Goal: Transaction & Acquisition: Purchase product/service

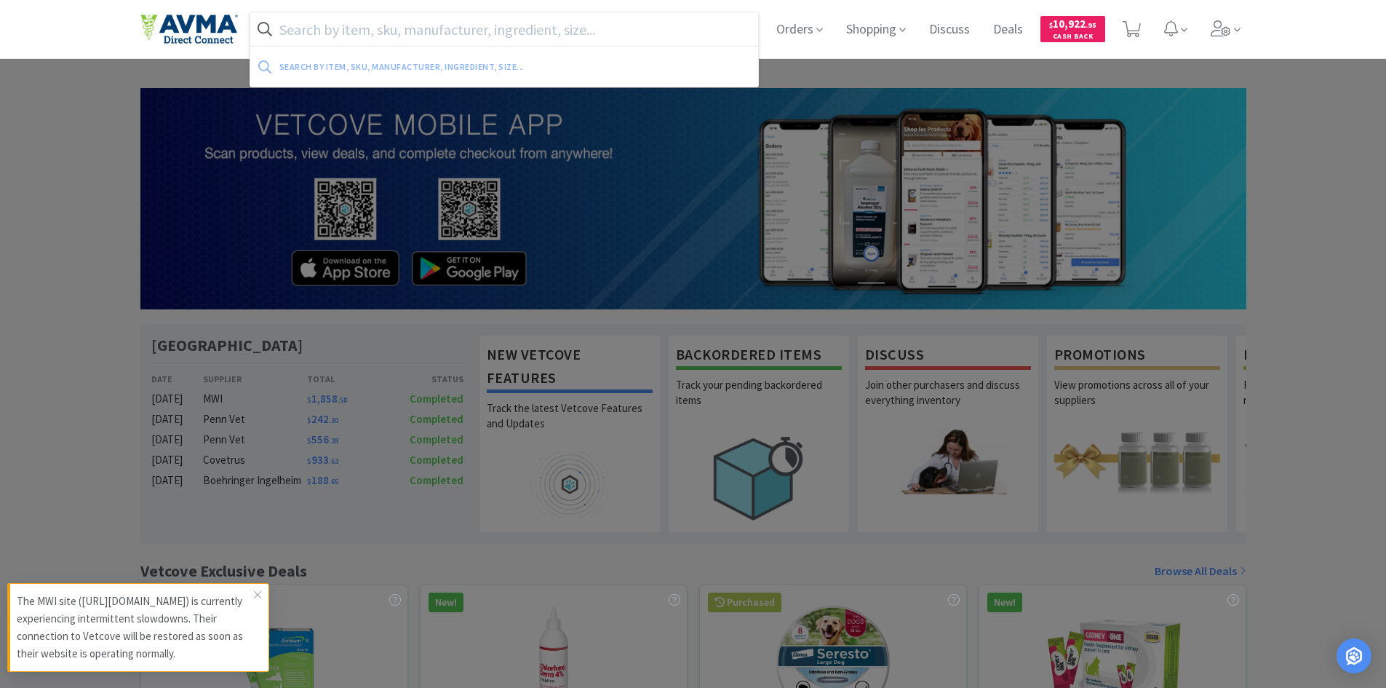
click at [572, 23] on input "text" at bounding box center [504, 28] width 509 height 33
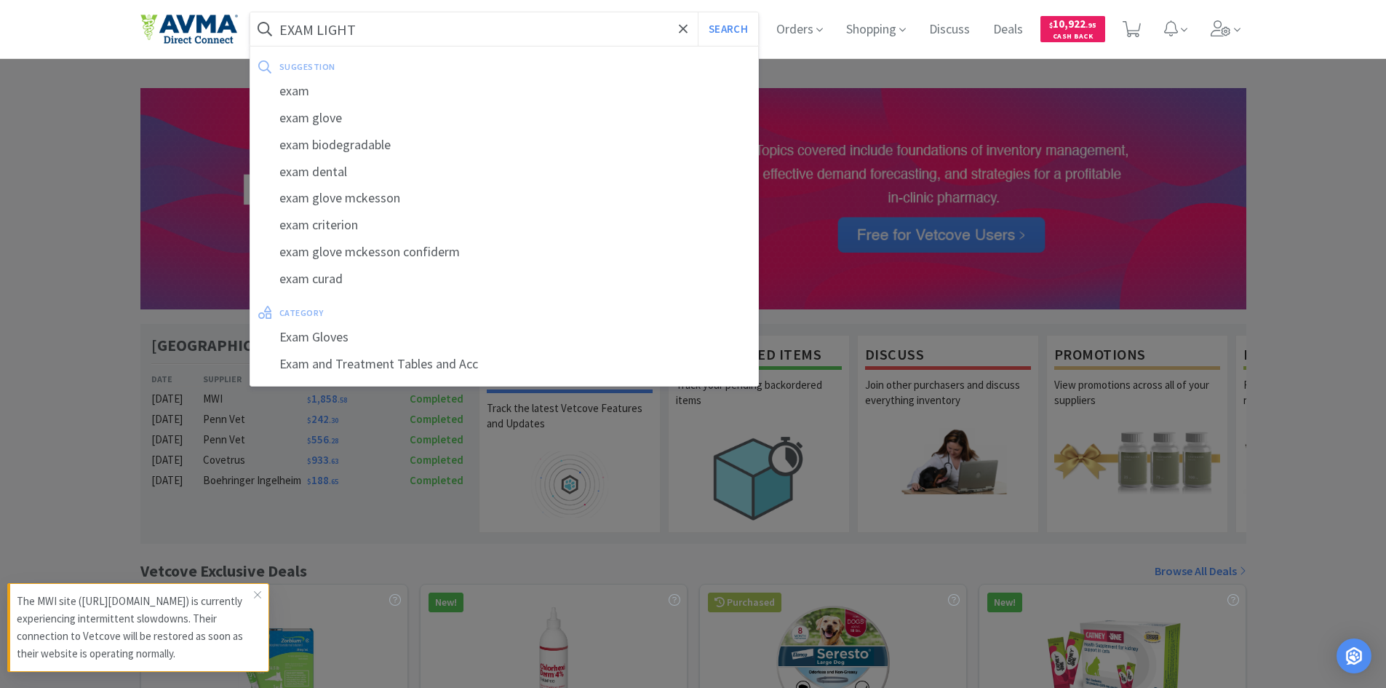
click at [698, 12] on button "Search" at bounding box center [728, 28] width 60 height 33
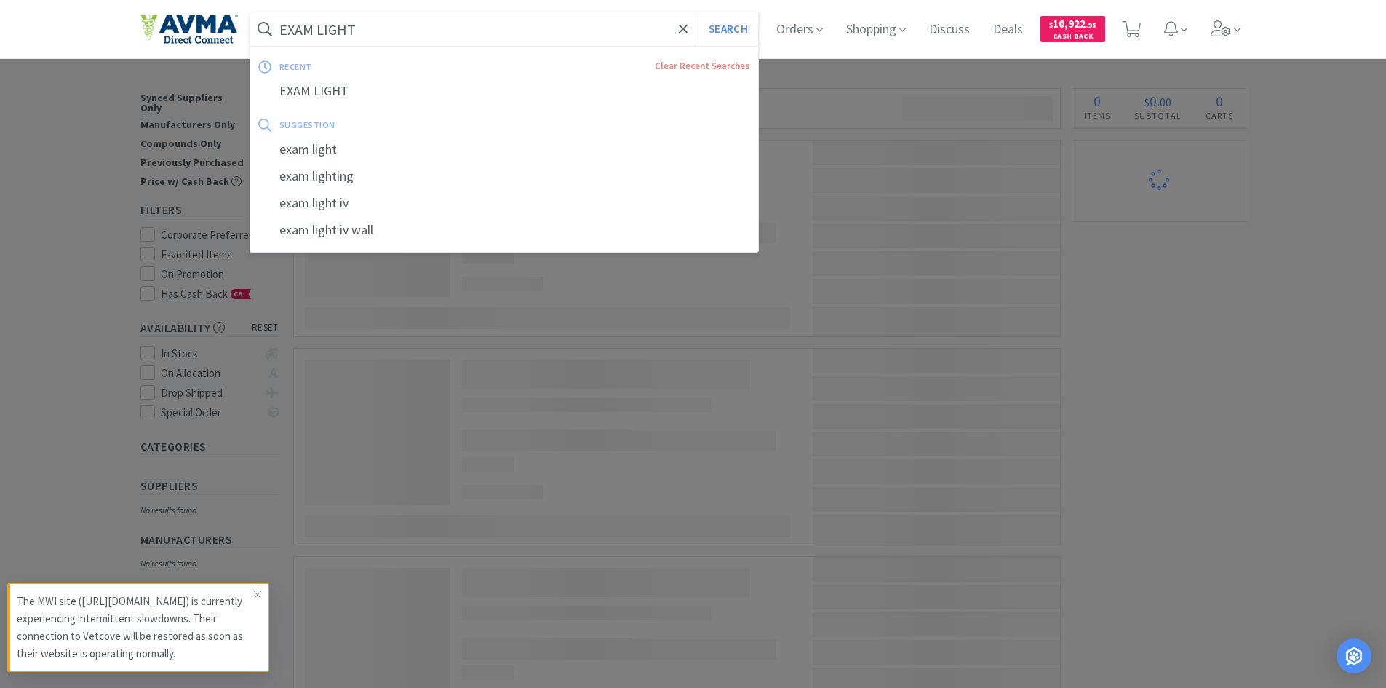
click at [453, 29] on input "EXAM LIGHT" at bounding box center [504, 28] width 509 height 33
click at [317, 147] on div "exam light" at bounding box center [504, 149] width 509 height 27
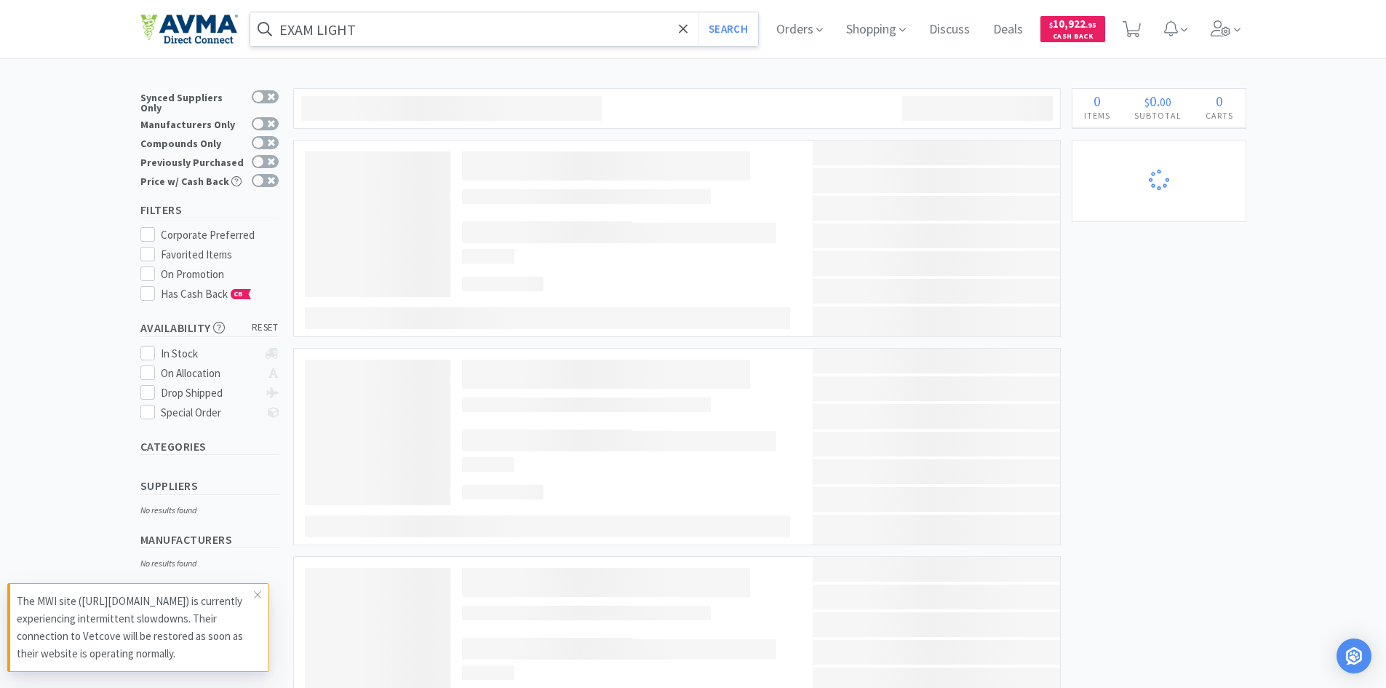
type input "exam light"
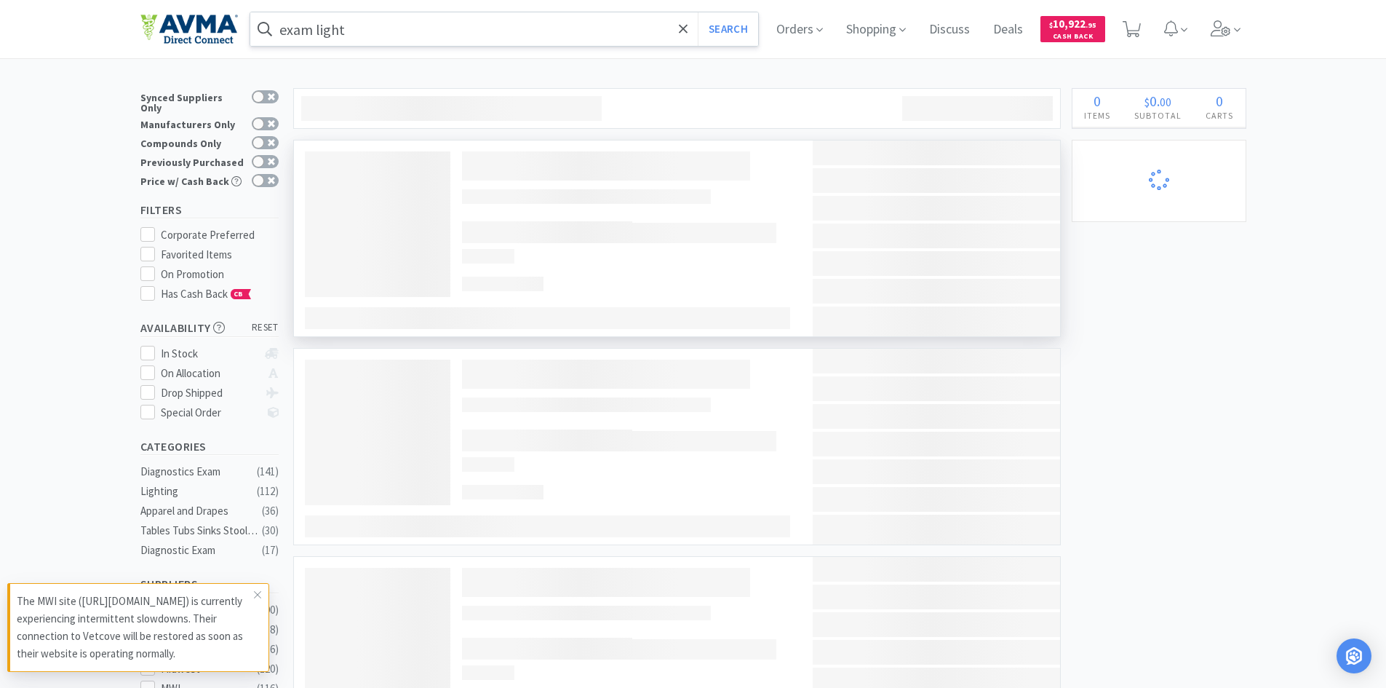
select select "6"
select select "1"
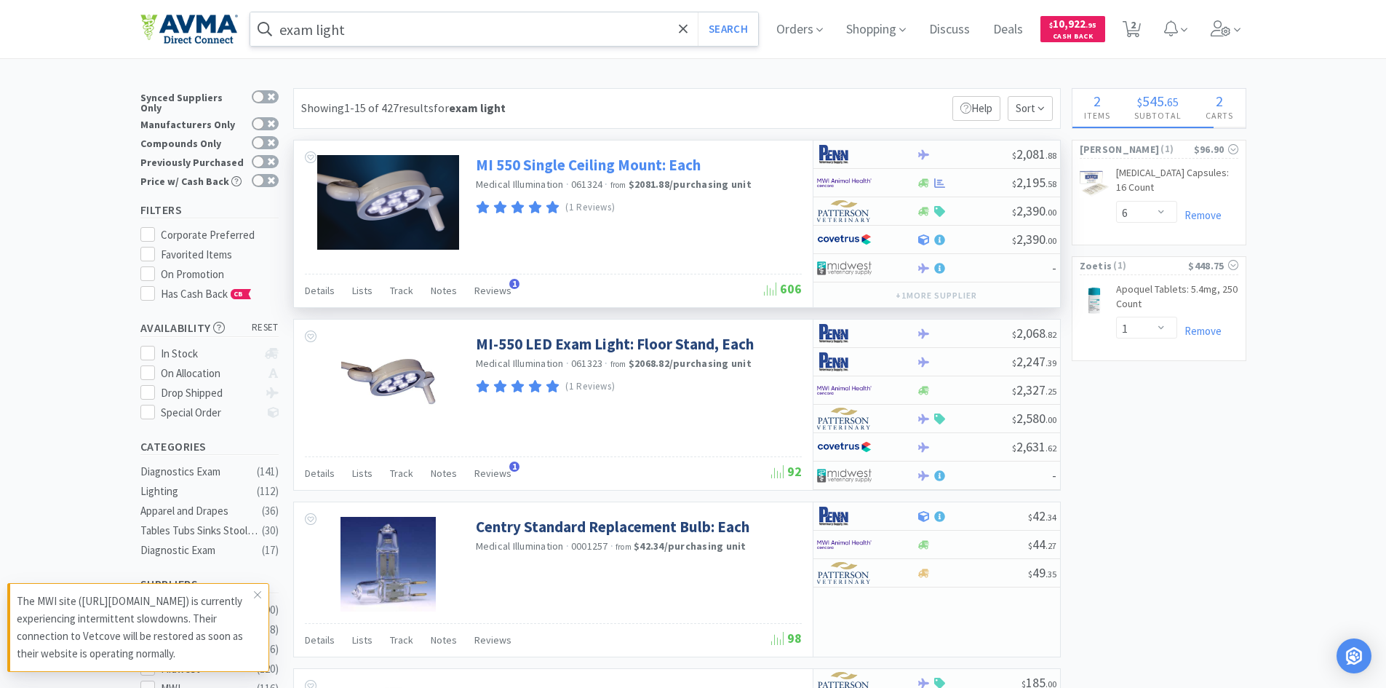
select select "2"
select select "22"
select select "12"
select select "1"
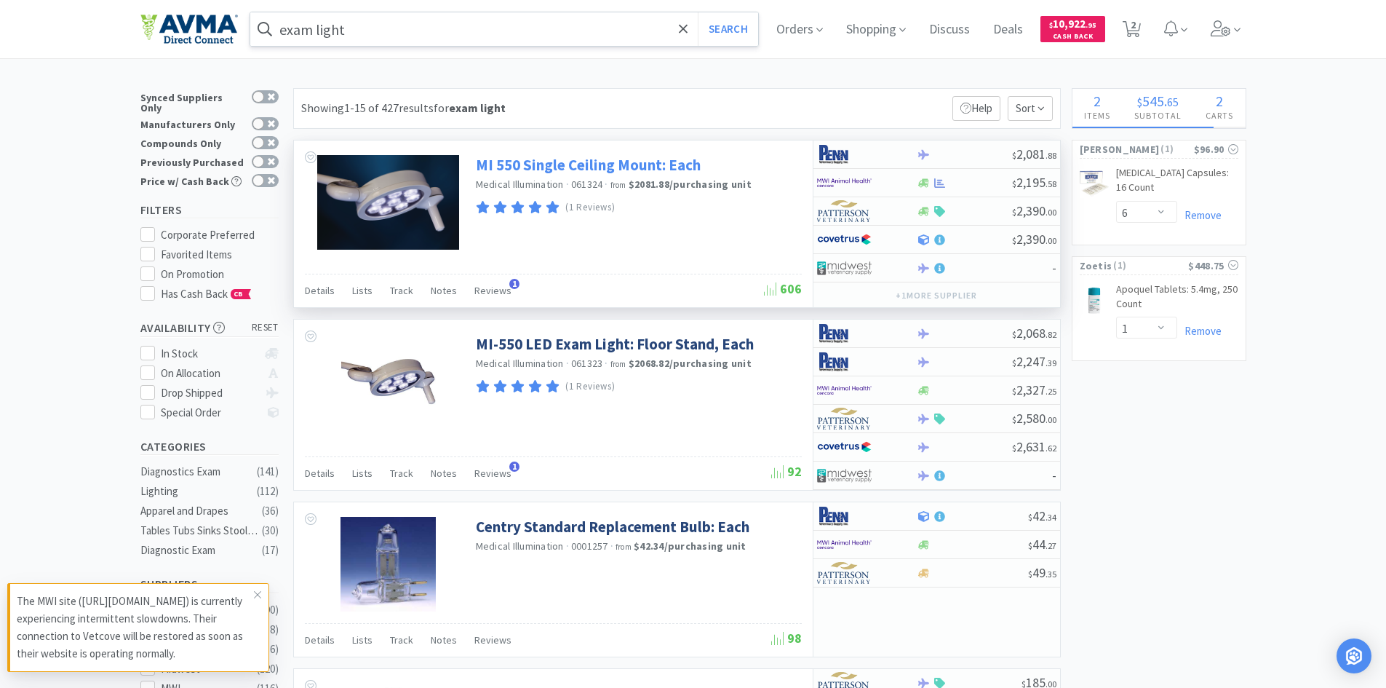
select select "6"
select select "4"
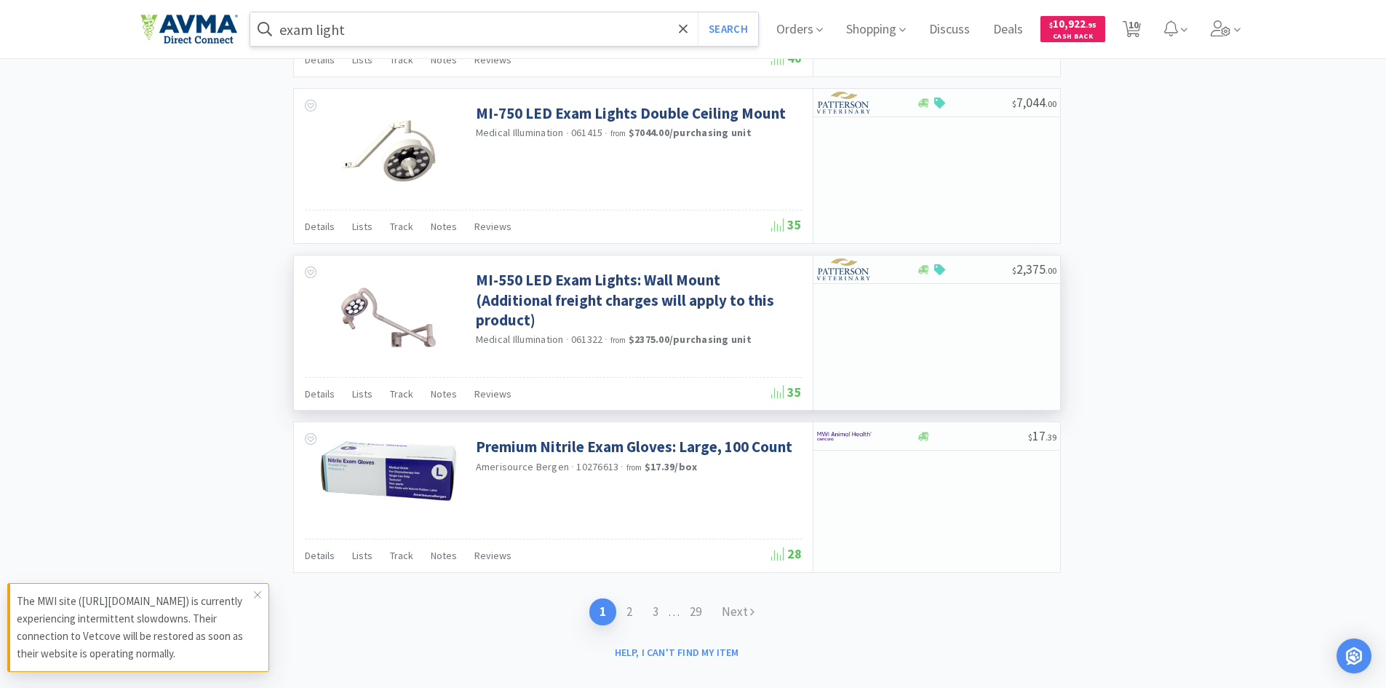
scroll to position [2088, 0]
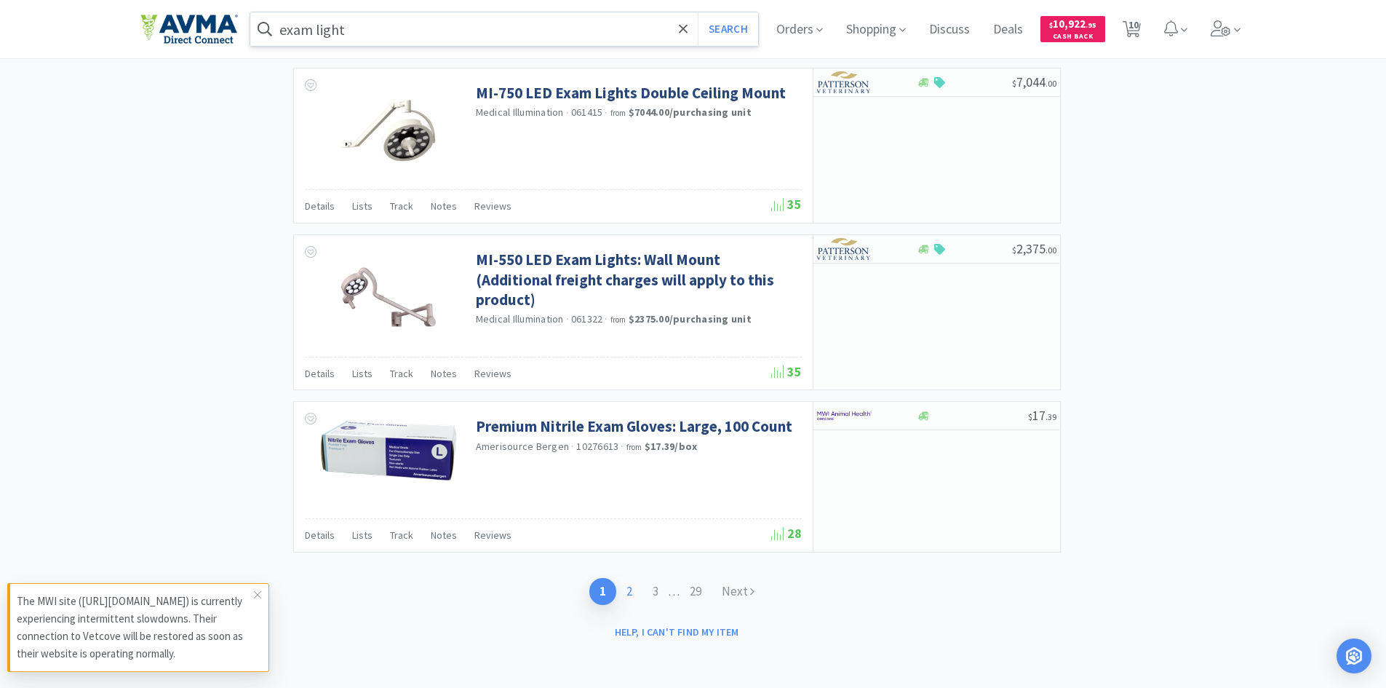
click at [624, 590] on link "2" at bounding box center [629, 591] width 26 height 27
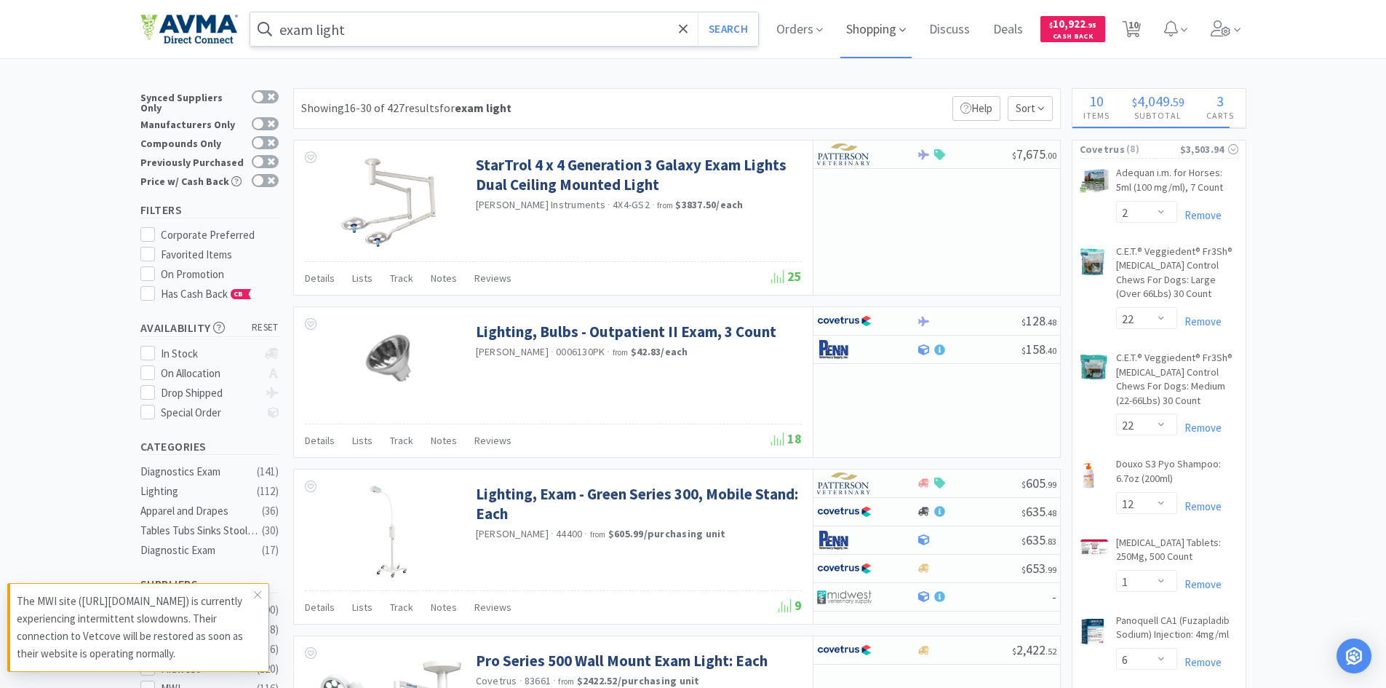
select select "1"
select select "3"
select select "4"
select select "1"
select select "2"
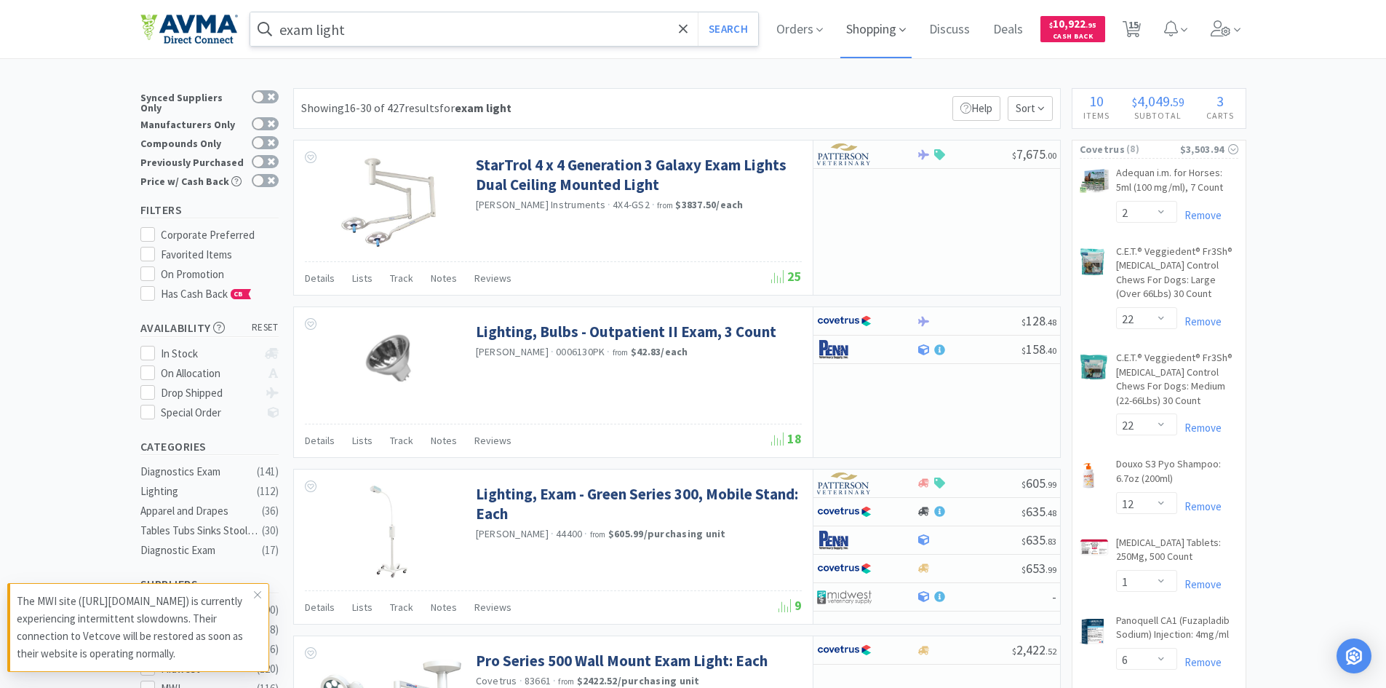
select select "3"
select select "4"
select select "6"
select select "3"
select select "4"
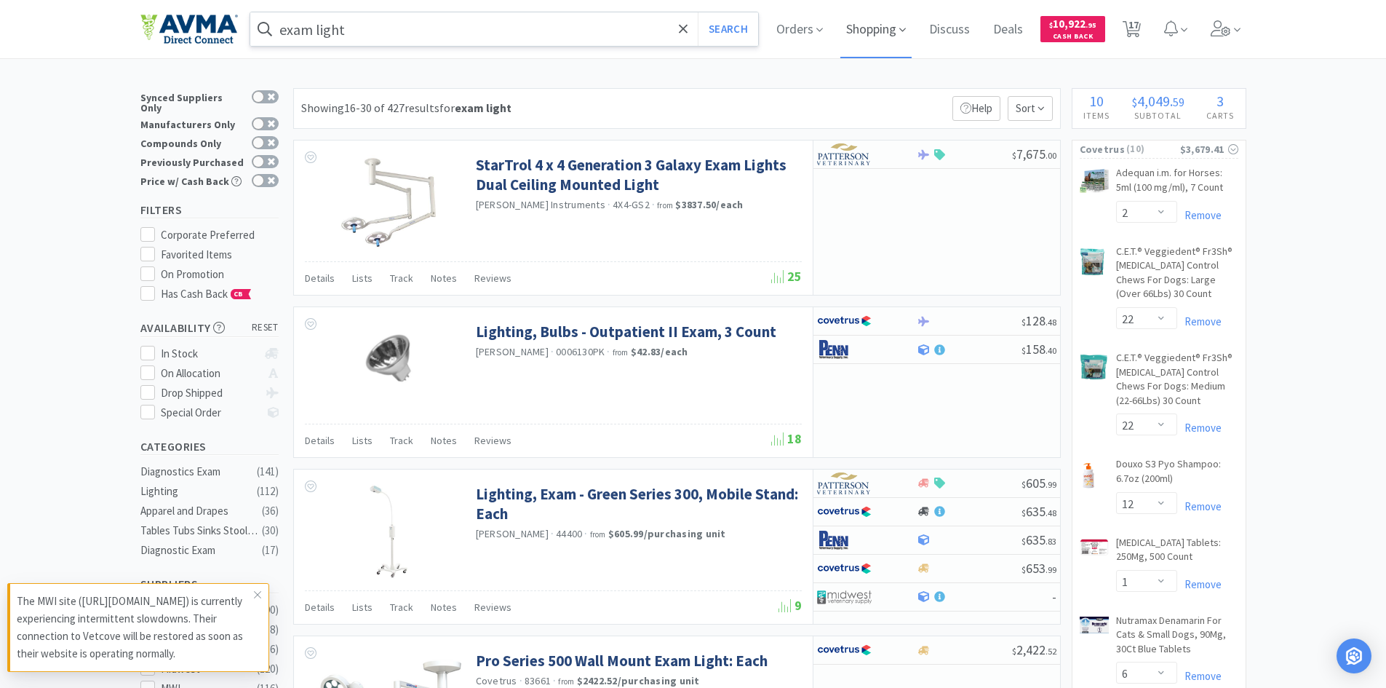
select select "2"
select select "1"
select select "6"
select select "3"
select select "4"
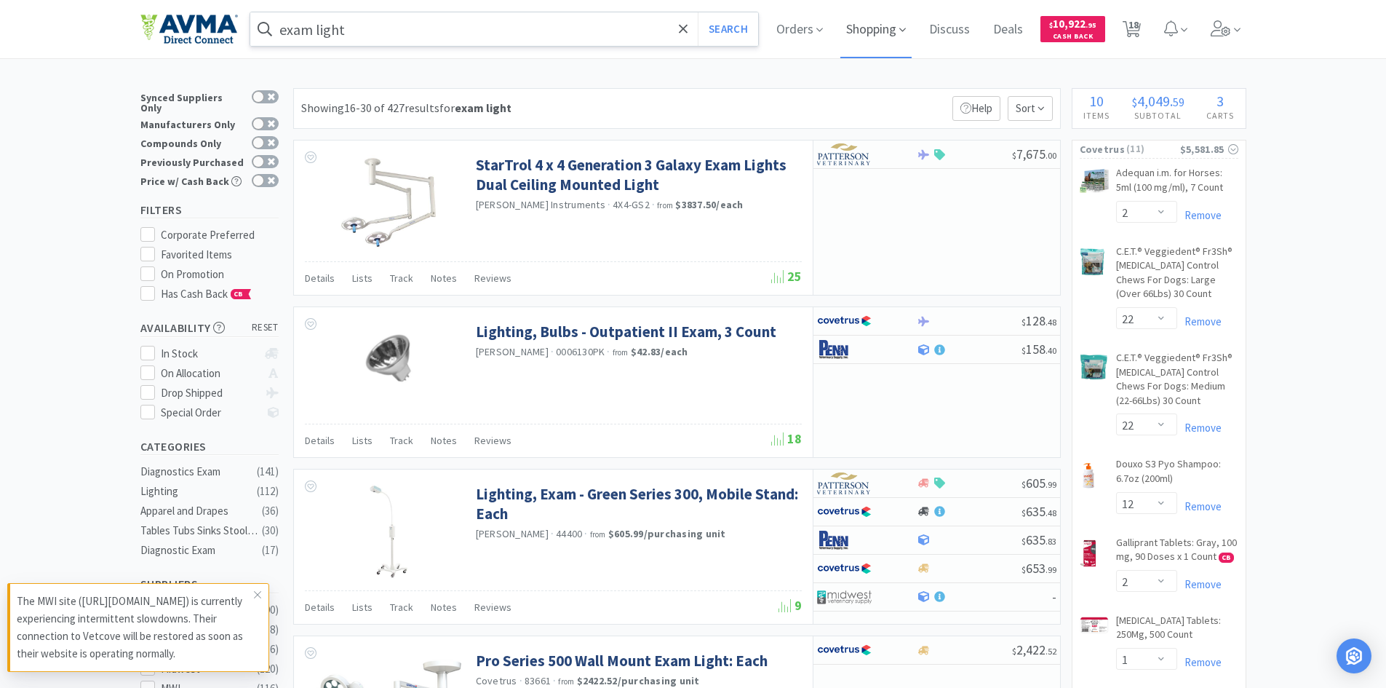
select select "2"
select select "12"
select select "3"
select select "4"
